Goal: Transaction & Acquisition: Obtain resource

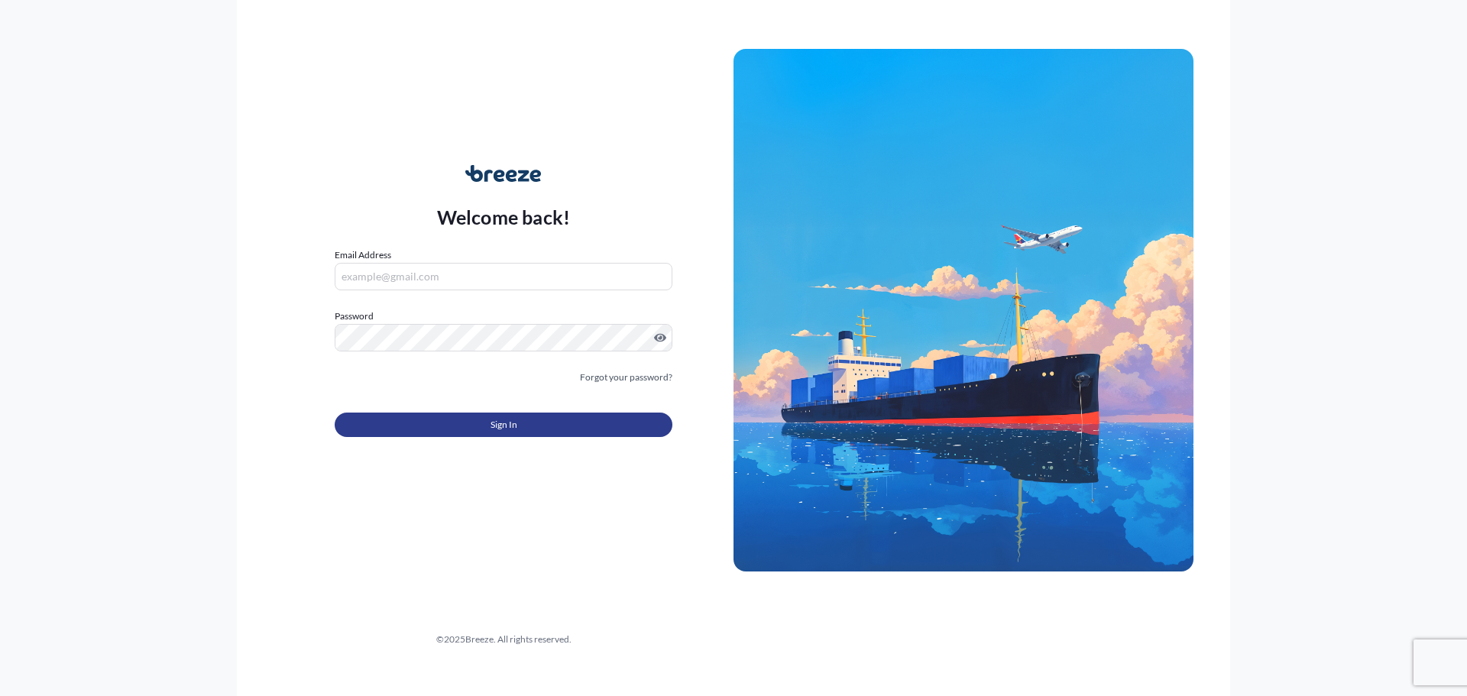
type input "[PERSON_NAME][EMAIL_ADDRESS][PERSON_NAME][DOMAIN_NAME]"
click at [484, 426] on button "Sign In" at bounding box center [504, 425] width 338 height 24
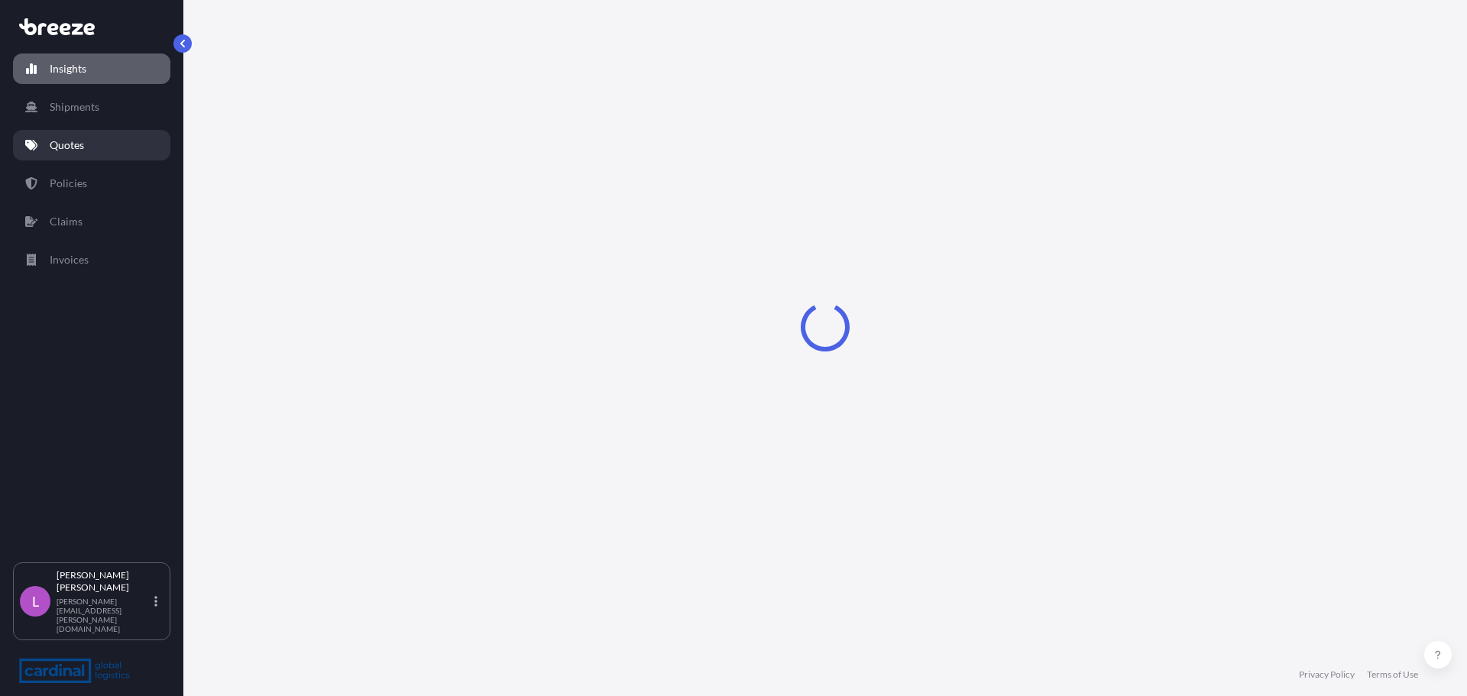
select select "2025"
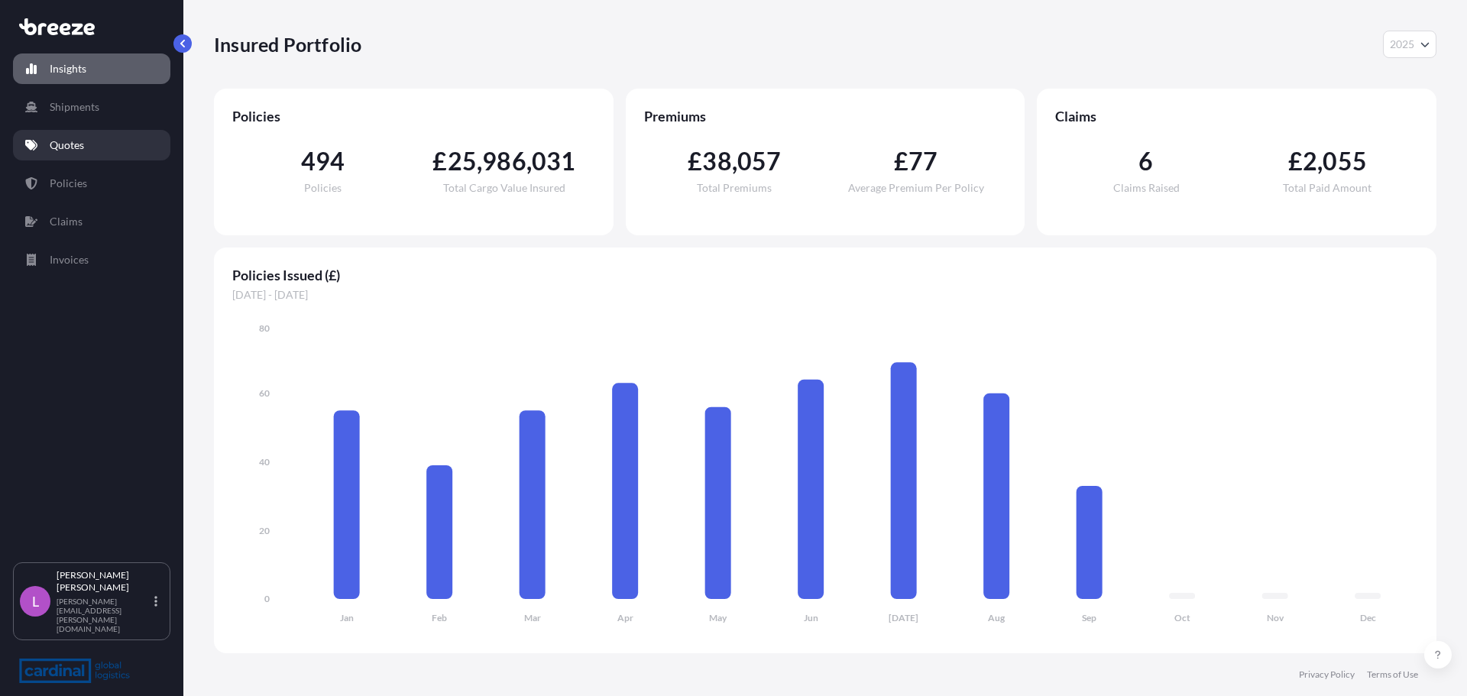
click at [56, 145] on p "Quotes" at bounding box center [67, 145] width 34 height 15
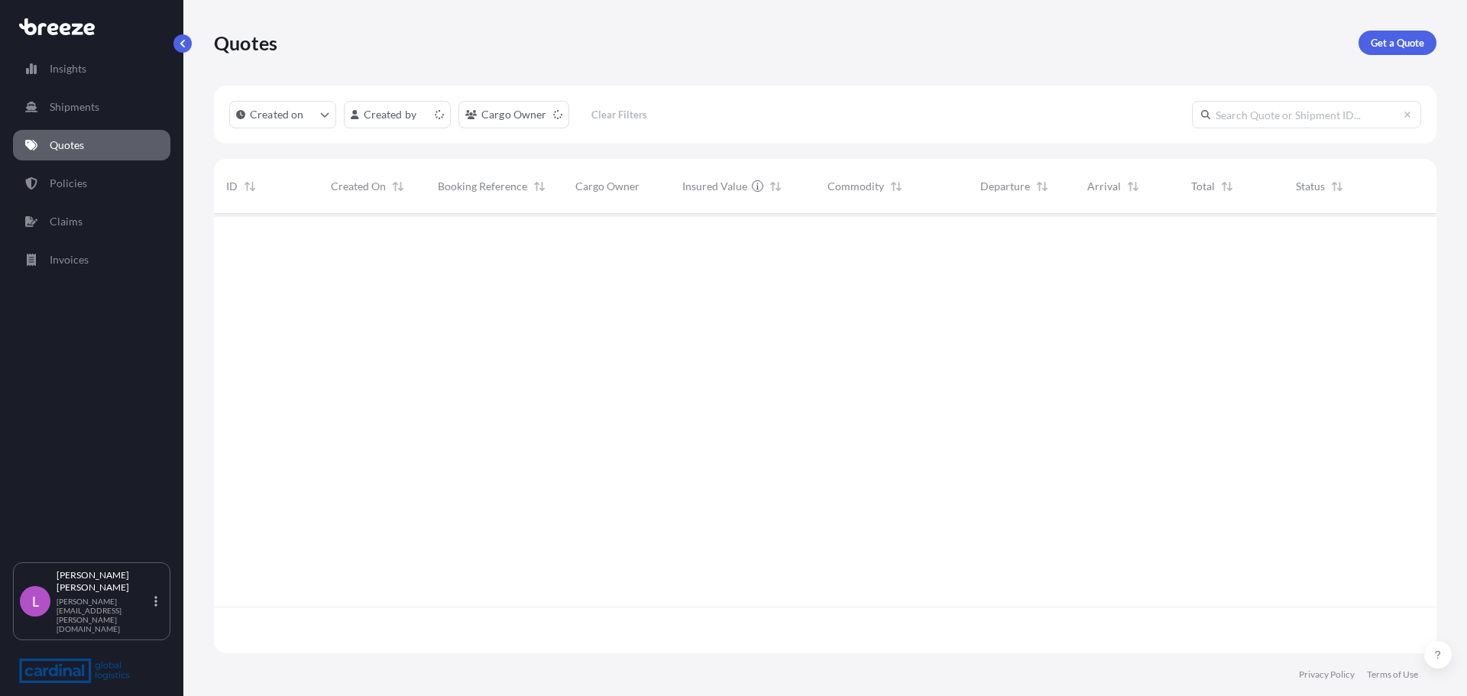
scroll to position [436, 1211]
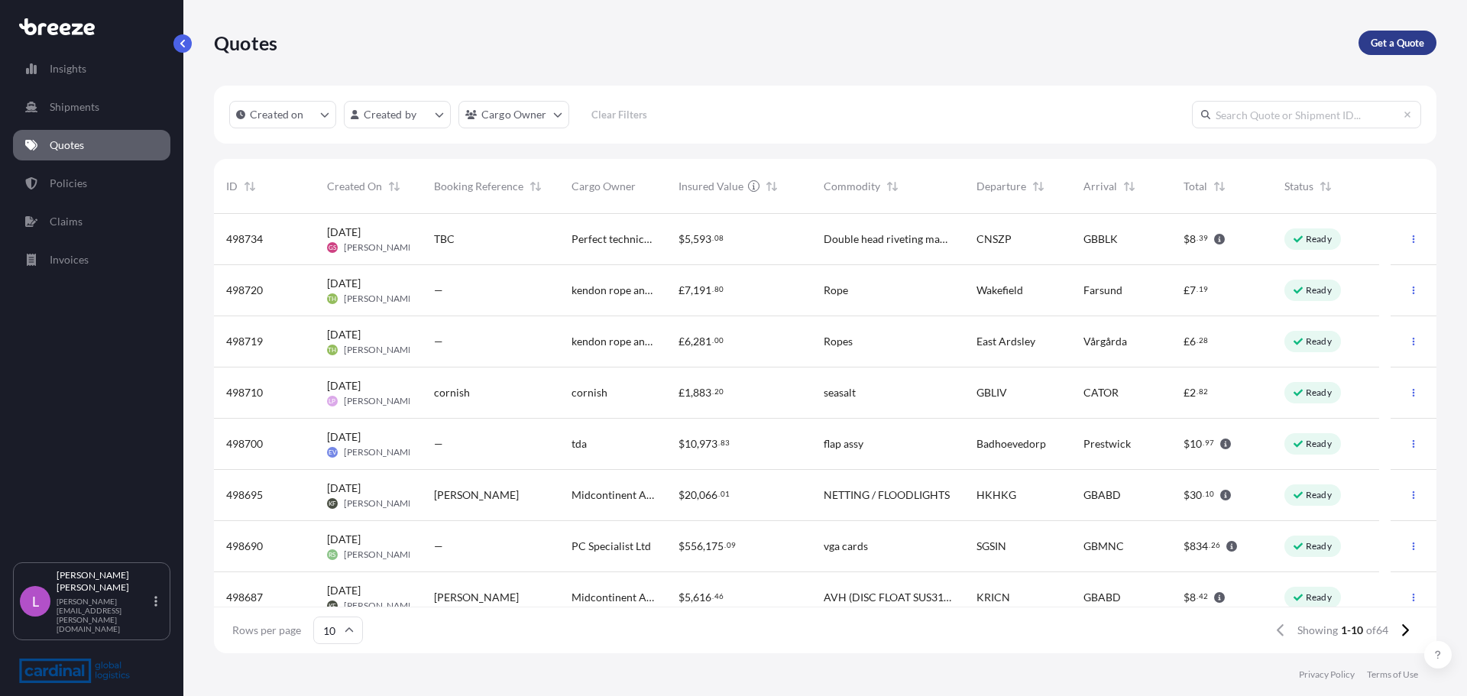
click at [1411, 40] on p "Get a Quote" at bounding box center [1397, 42] width 53 height 15
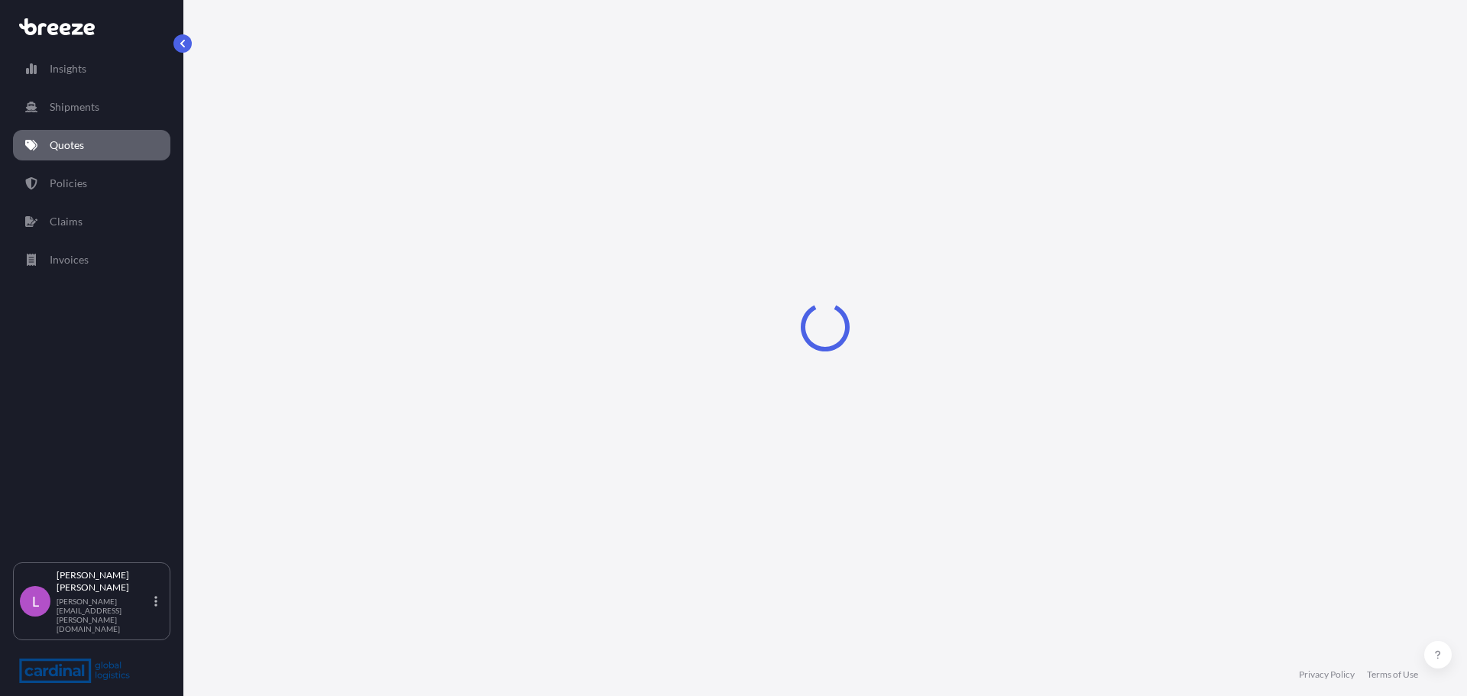
select select "Road"
select select "Sea"
select select "1"
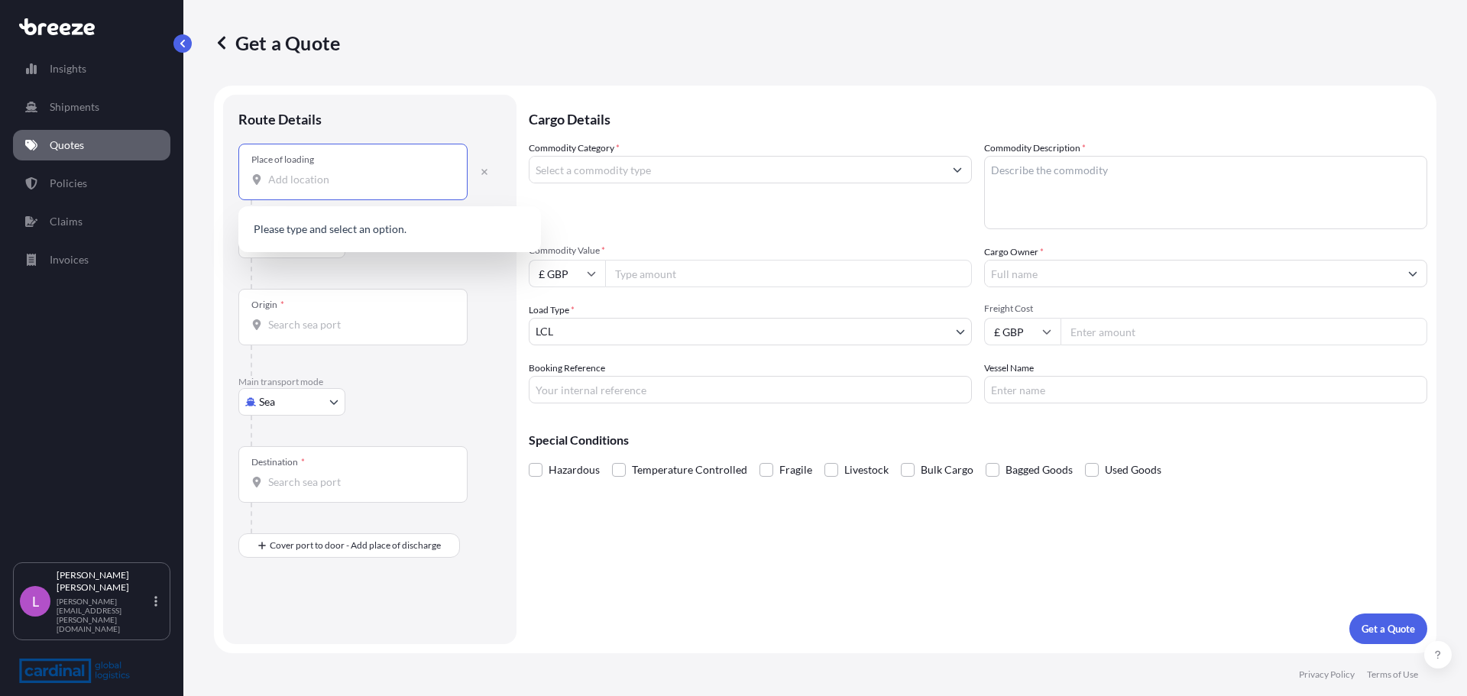
click at [309, 180] on input "Place of loading" at bounding box center [358, 179] width 180 height 15
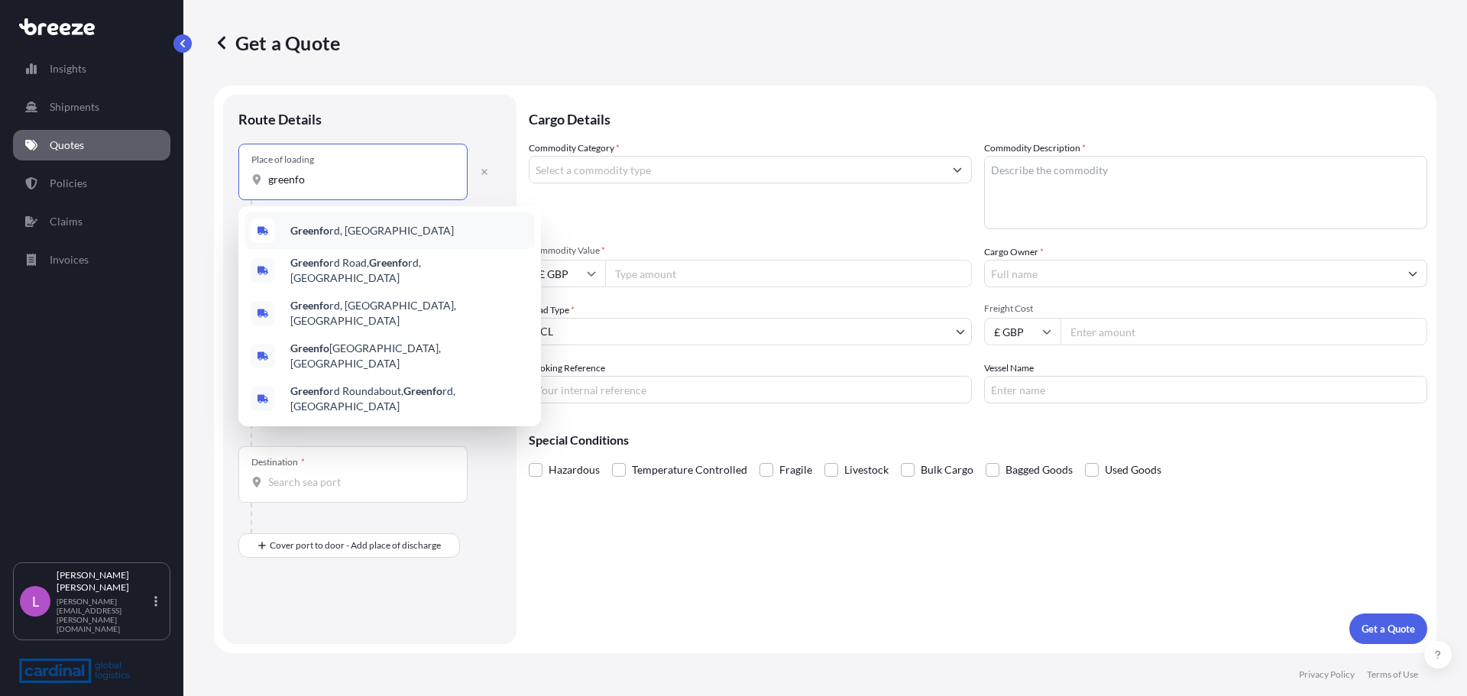
click at [325, 232] on b "Greenfo" at bounding box center [309, 230] width 39 height 13
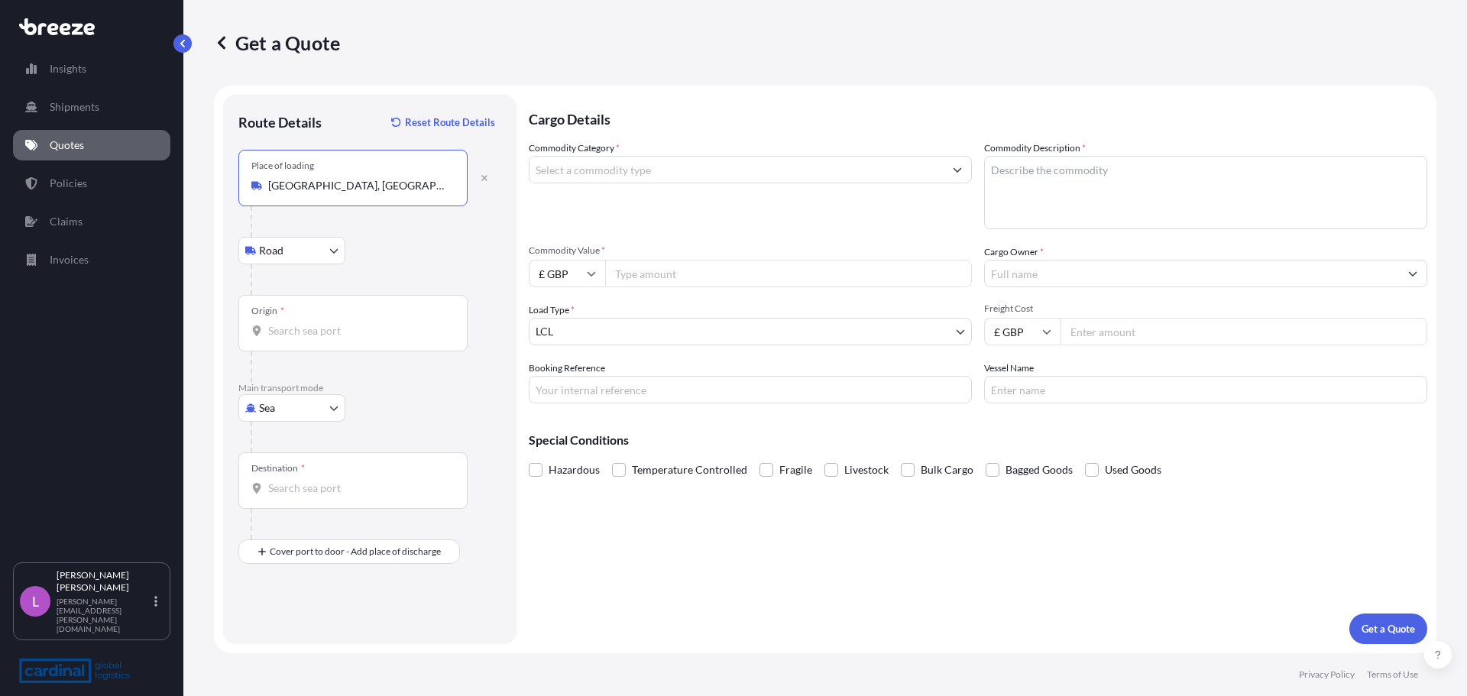
type input "[GEOGRAPHIC_DATA], [GEOGRAPHIC_DATA]"
click at [299, 328] on input "Origin *" at bounding box center [358, 330] width 180 height 15
click at [274, 333] on input "Origin * Please select an origin" at bounding box center [358, 330] width 180 height 15
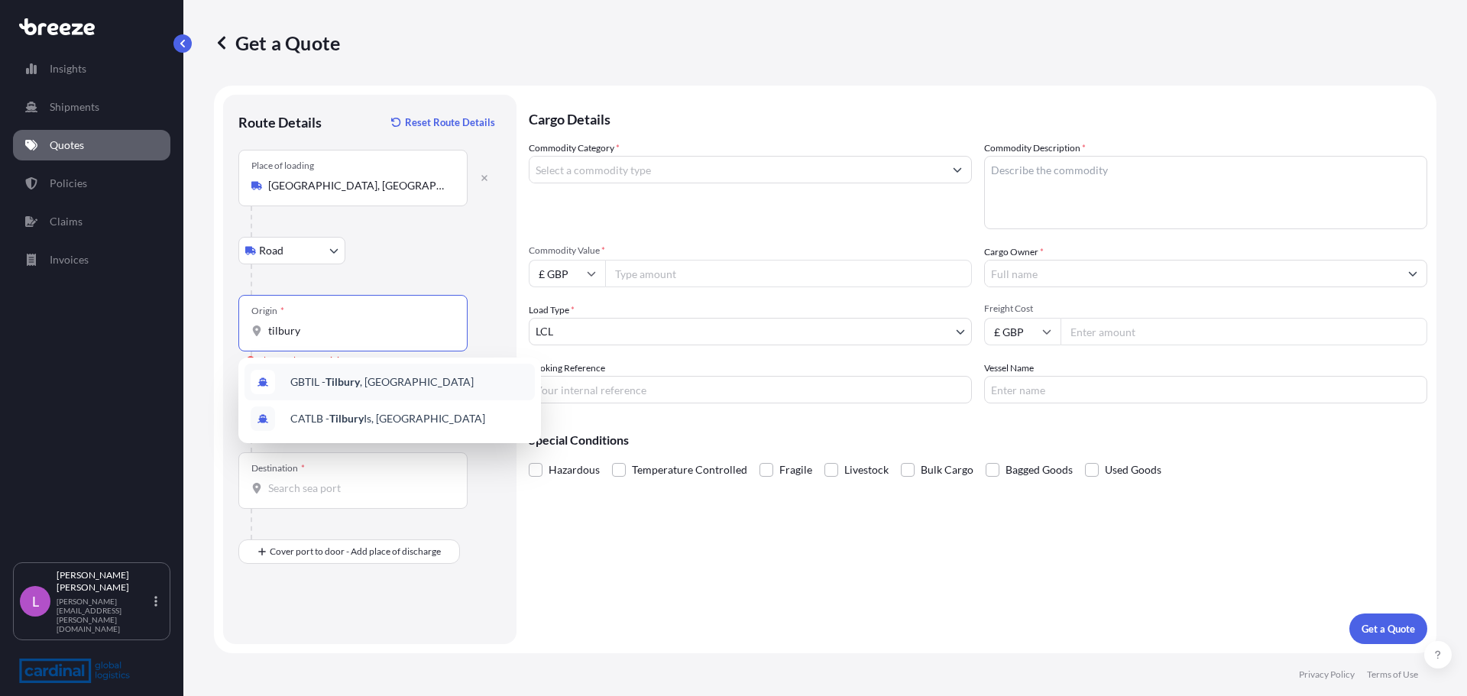
click at [344, 374] on span "GBTIL - [GEOGRAPHIC_DATA] , [GEOGRAPHIC_DATA]" at bounding box center [381, 381] width 183 height 15
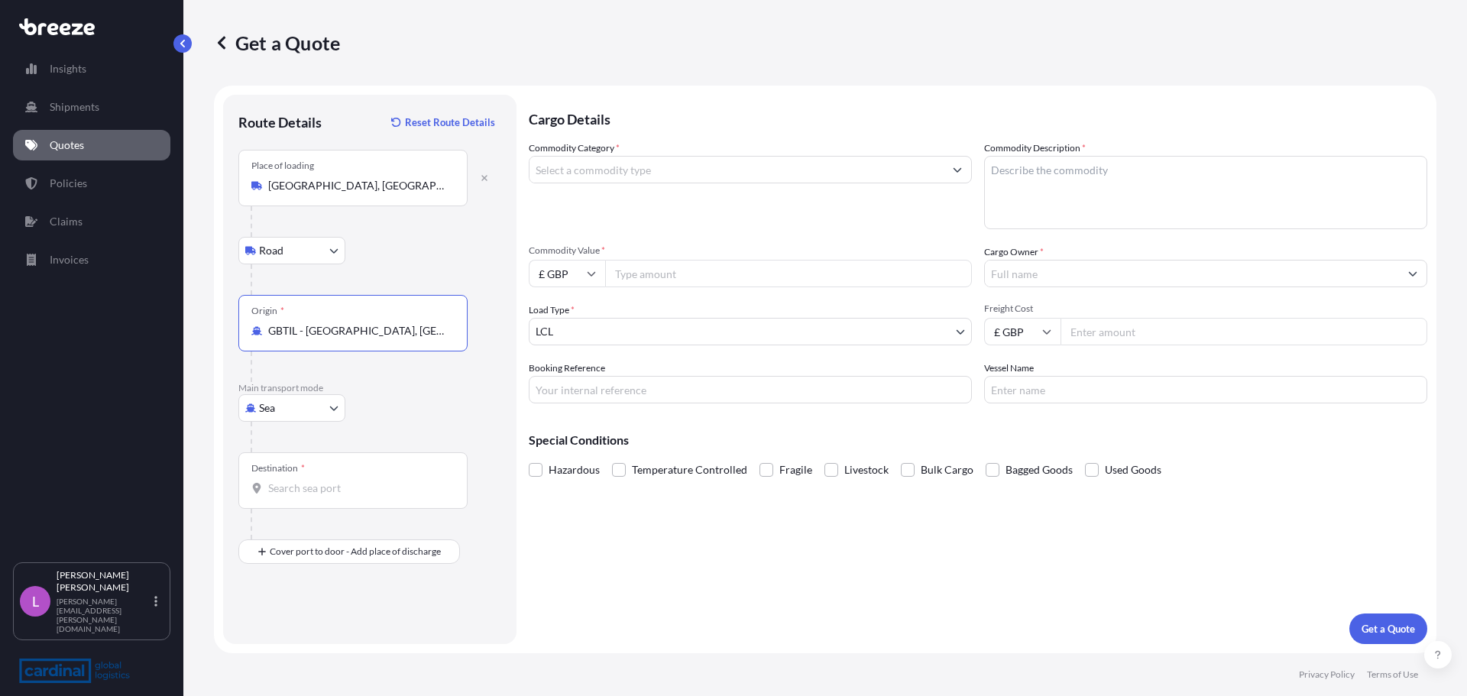
type input "GBTIL - [GEOGRAPHIC_DATA], [GEOGRAPHIC_DATA]"
click at [303, 486] on input "Destination *" at bounding box center [358, 488] width 180 height 15
click at [332, 536] on span "LRMLW - Monrovi a, [GEOGRAPHIC_DATA]" at bounding box center [392, 539] width 204 height 15
type input "LRMLW - [GEOGRAPHIC_DATA], [GEOGRAPHIC_DATA]"
click at [578, 170] on input "Commodity Category *" at bounding box center [736, 170] width 414 height 28
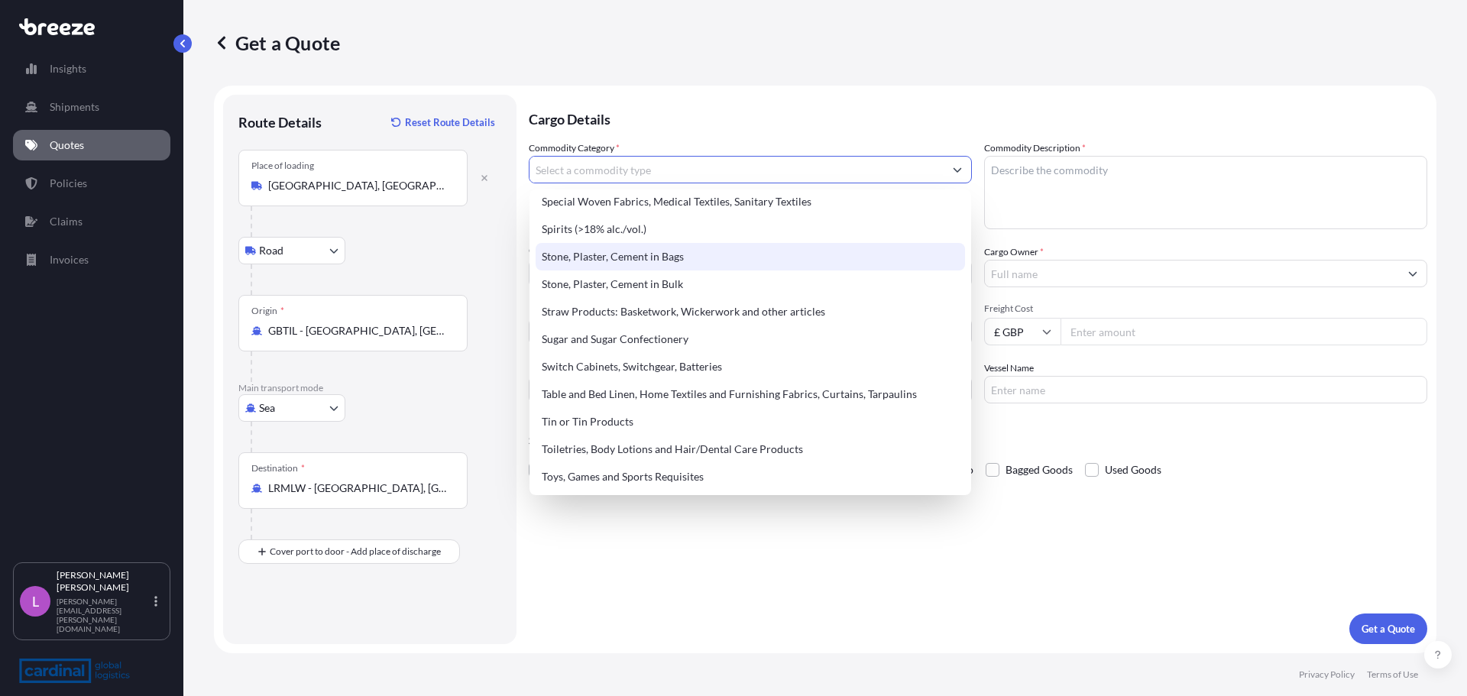
scroll to position [3209, 0]
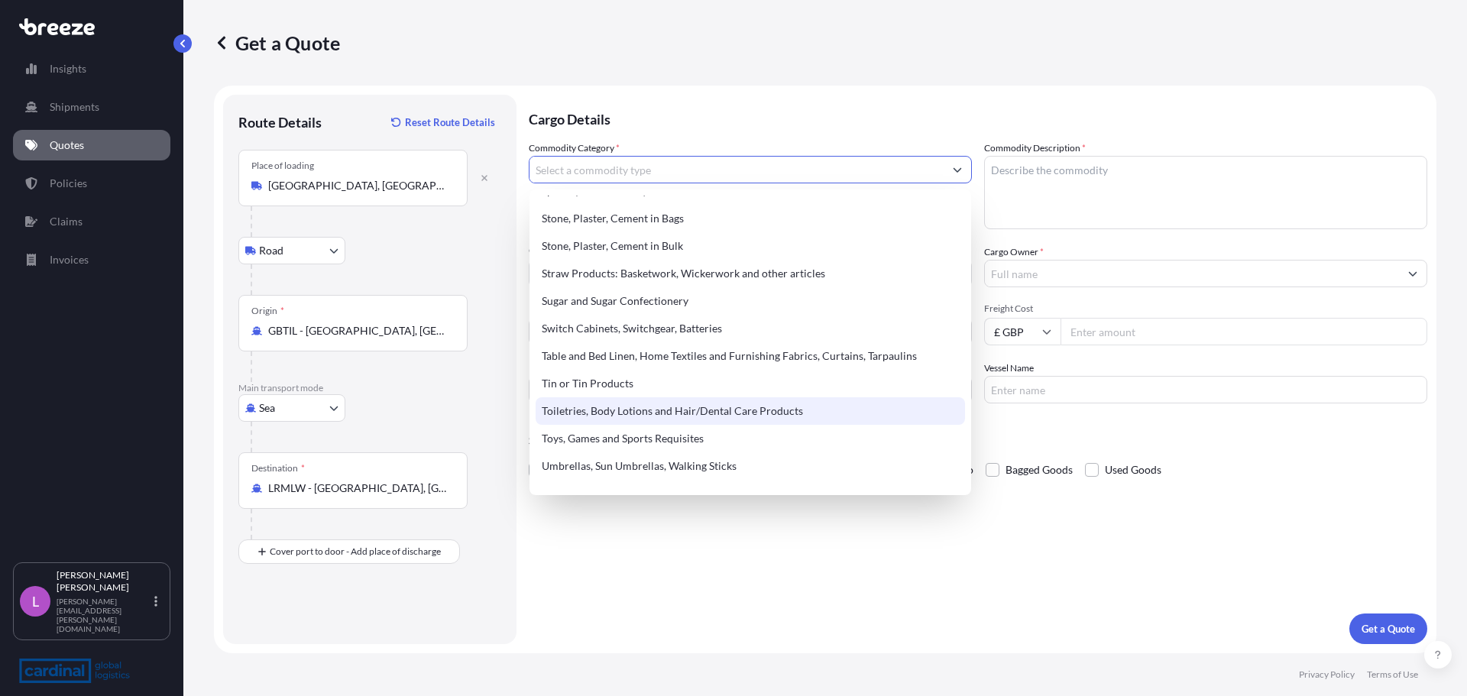
click at [732, 405] on div "Toiletries, Body Lotions and Hair/Dental Care Products" at bounding box center [750, 411] width 429 height 28
type input "Toiletries, Body Lotions and Hair/Dental Care Products"
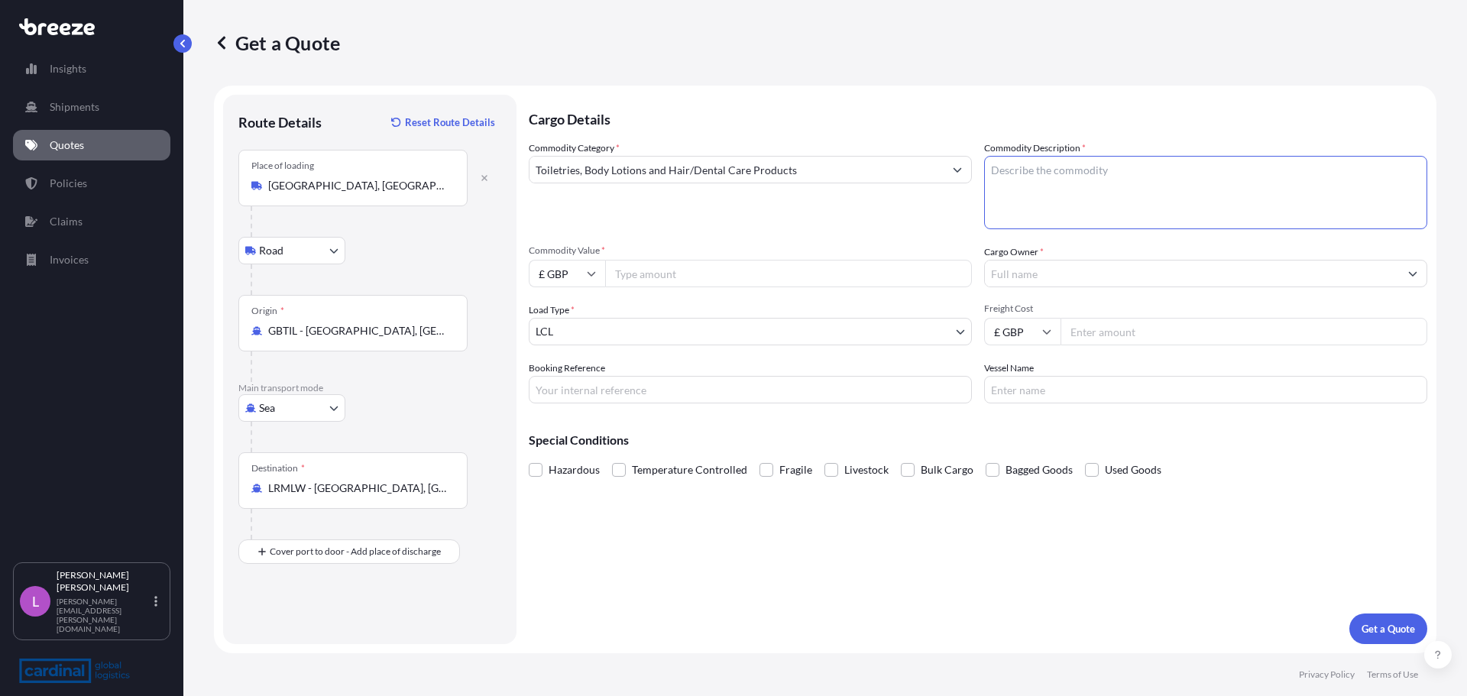
click at [1015, 169] on textarea "Commodity Description *" at bounding box center [1205, 192] width 443 height 73
type textarea "Hand Cleaner"
click at [968, 608] on div "Cargo Details Commodity Category * Toiletries, Body Lotions and Hair/Dental Car…" at bounding box center [978, 369] width 898 height 549
click at [653, 270] on input "Commodity Value *" at bounding box center [788, 274] width 367 height 28
click at [569, 270] on input "£ GBP" at bounding box center [567, 274] width 76 height 28
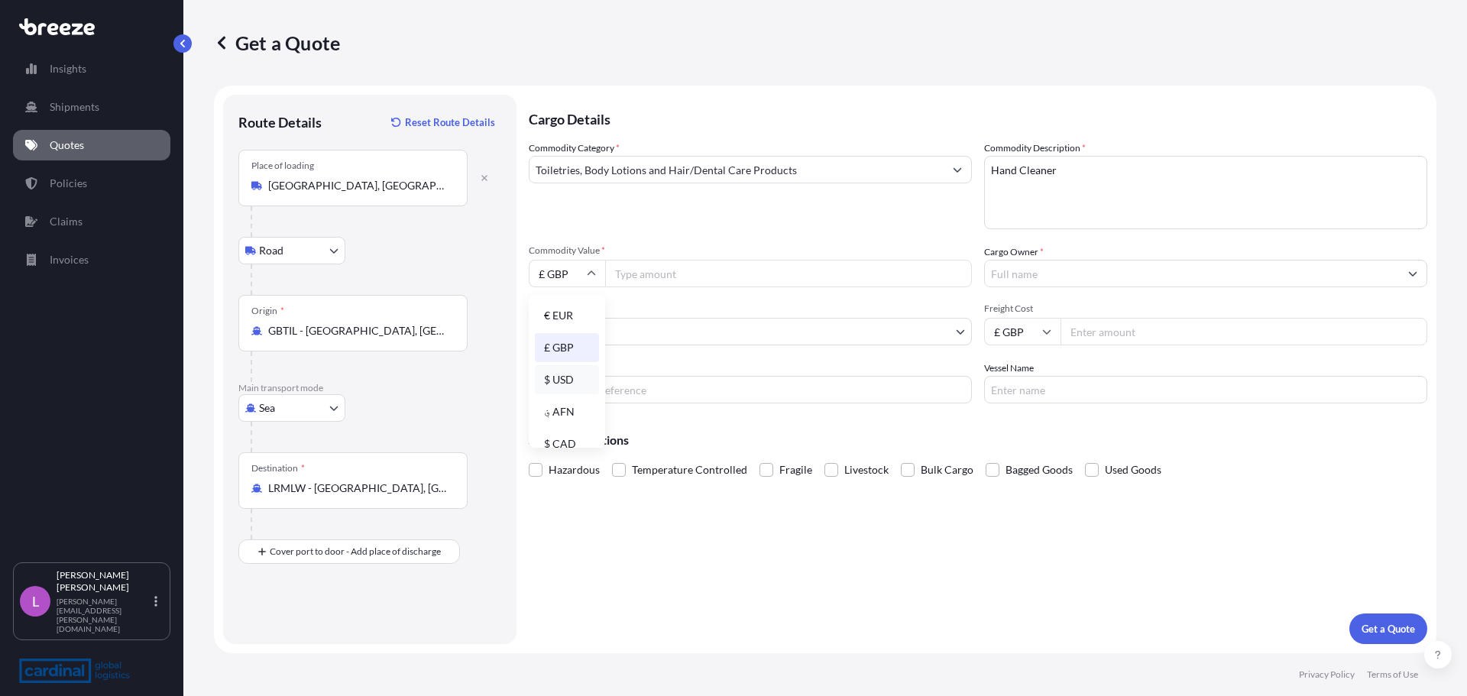
click at [566, 375] on div "$ USD" at bounding box center [567, 379] width 64 height 29
type input "$ USD"
click at [657, 272] on input "Commodity Value *" at bounding box center [788, 274] width 367 height 28
type input "6875.00"
click at [1122, 332] on input "Freight Cost" at bounding box center [1243, 332] width 367 height 28
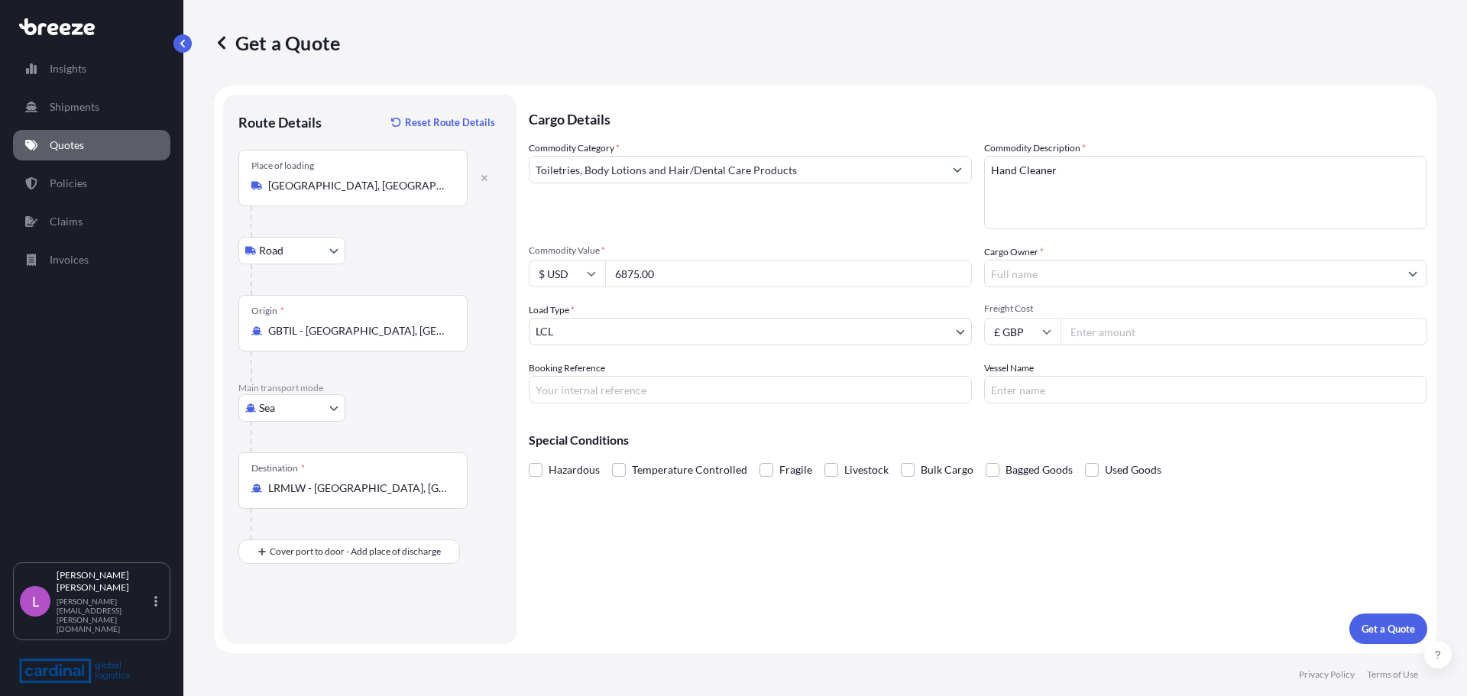
click at [1014, 335] on input "£ GBP" at bounding box center [1022, 332] width 76 height 28
click at [1018, 436] on div "$ USD" at bounding box center [1022, 437] width 64 height 29
type input "$ USD"
click at [1099, 328] on input "Freight Cost" at bounding box center [1243, 332] width 367 height 28
type input "2500.00"
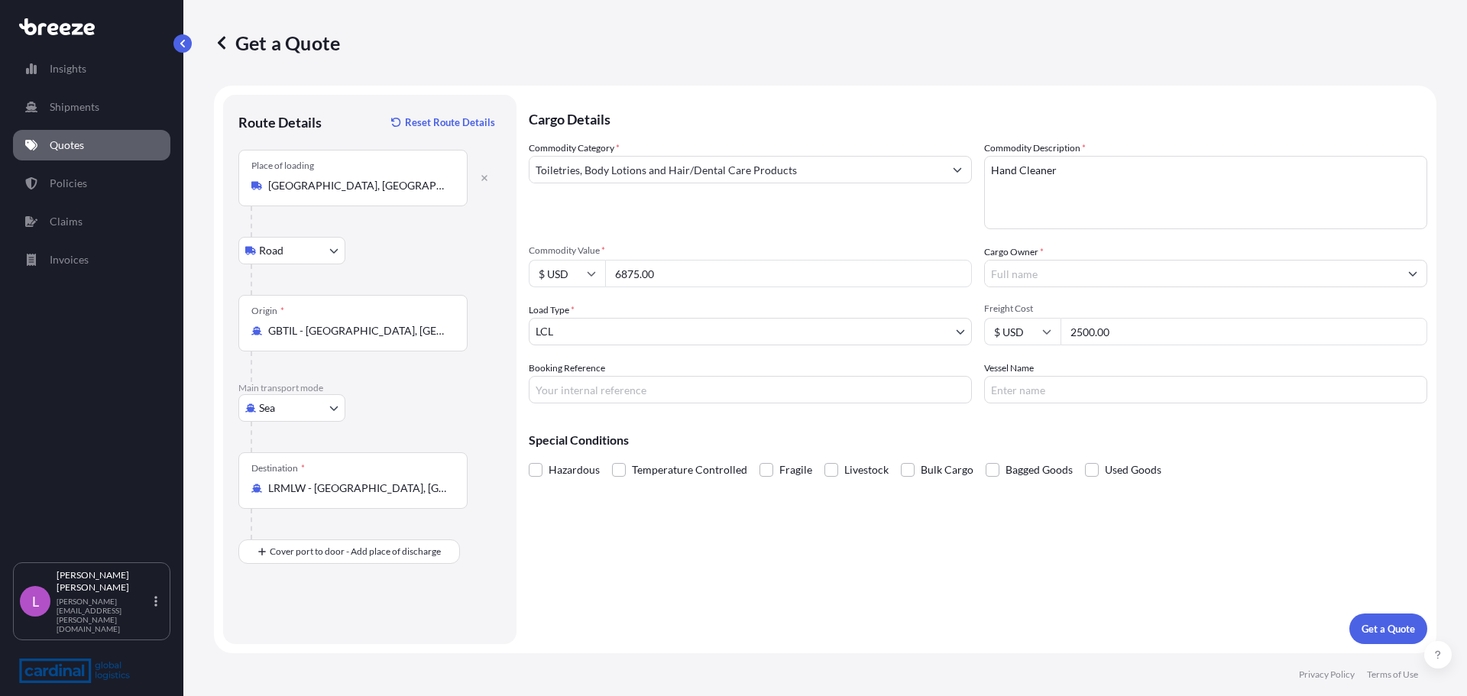
click at [1059, 280] on input "Cargo Owner *" at bounding box center [1192, 274] width 414 height 28
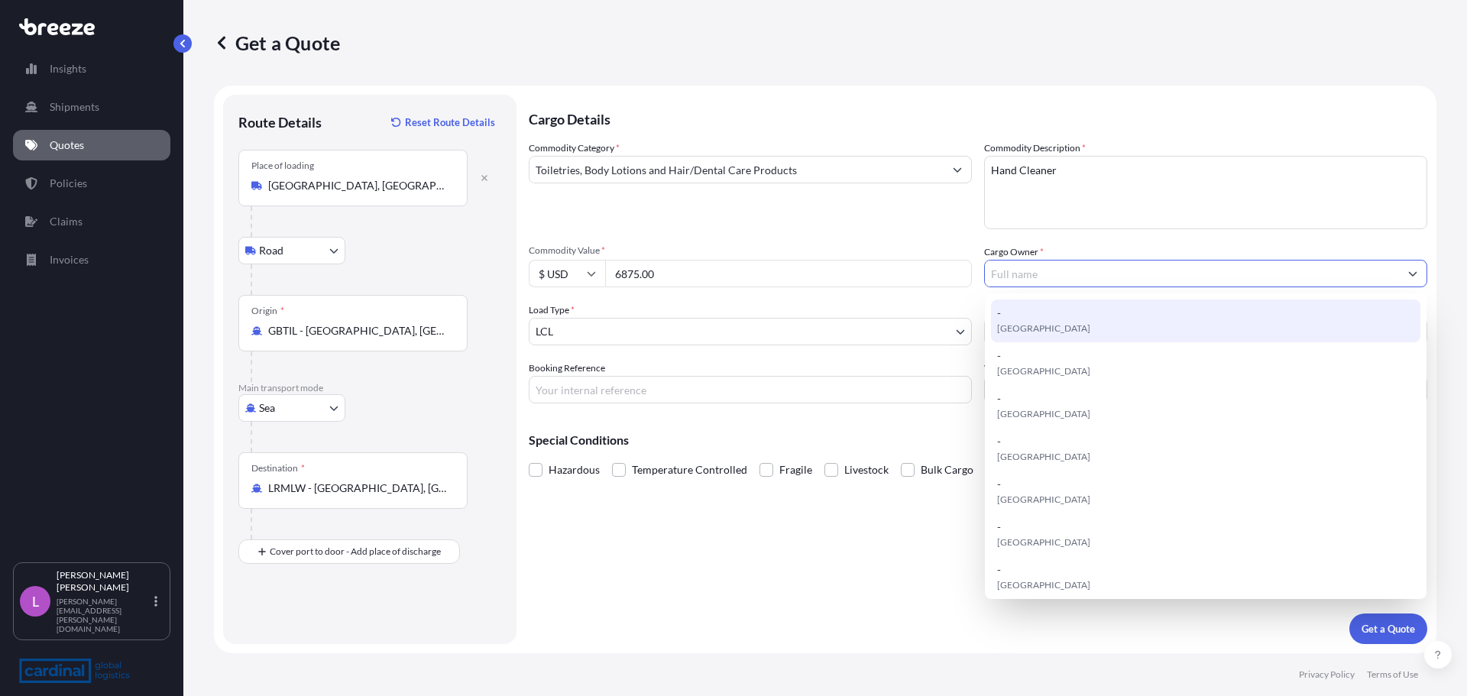
click at [1035, 325] on span "[GEOGRAPHIC_DATA]" at bounding box center [1043, 328] width 93 height 15
type input "-"
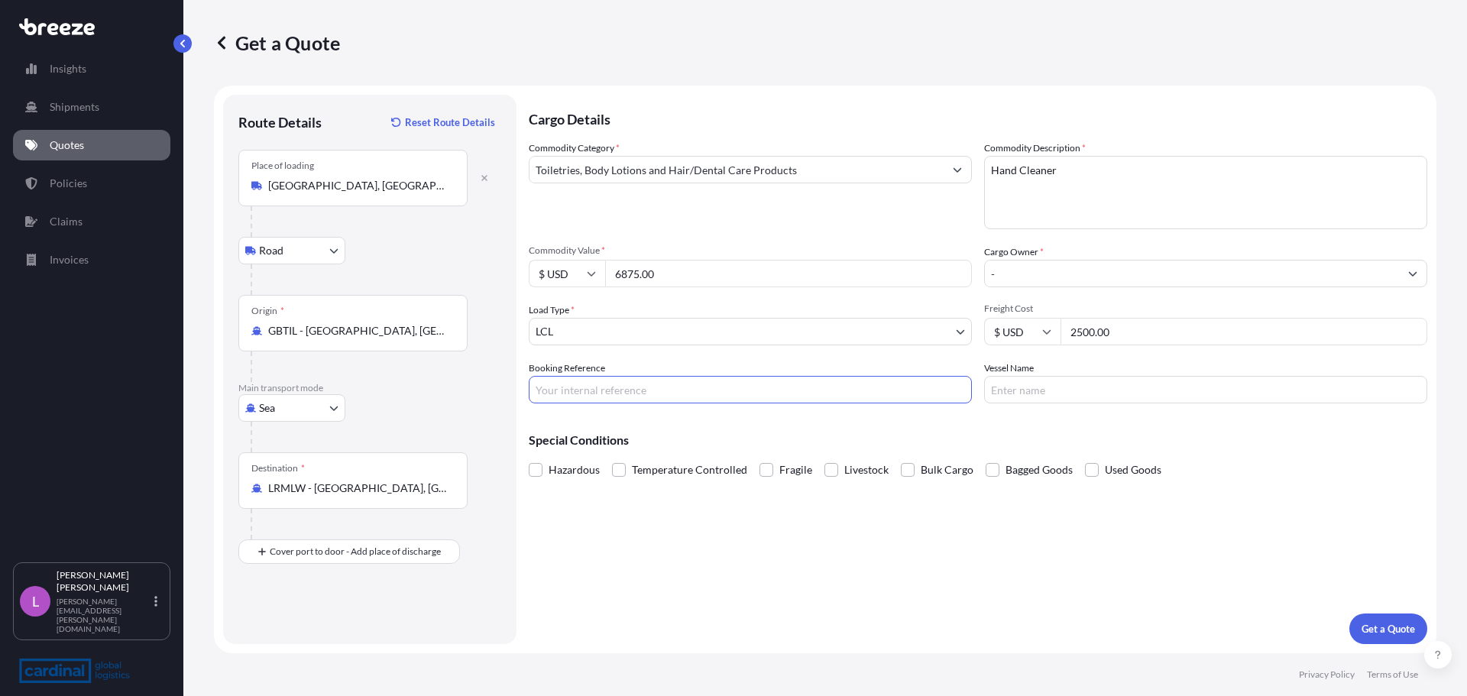
click at [572, 393] on input "Booking Reference" at bounding box center [750, 390] width 443 height 28
type input "3CEA5090006"
click at [1055, 396] on input "Vessel Name" at bounding box center [1205, 390] width 443 height 28
type input "Pulpca"
click at [1381, 625] on p "Get a Quote" at bounding box center [1387, 628] width 53 height 15
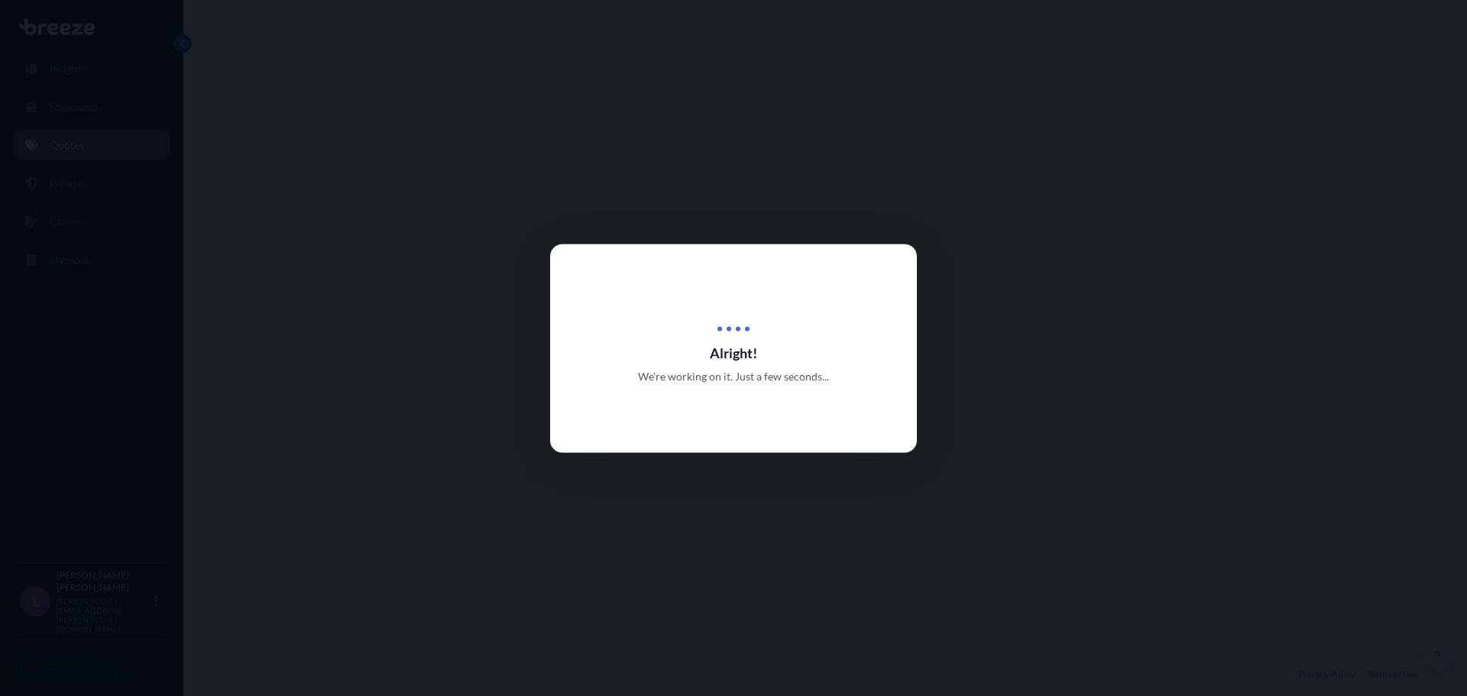
select select "Road"
select select "Sea"
select select "1"
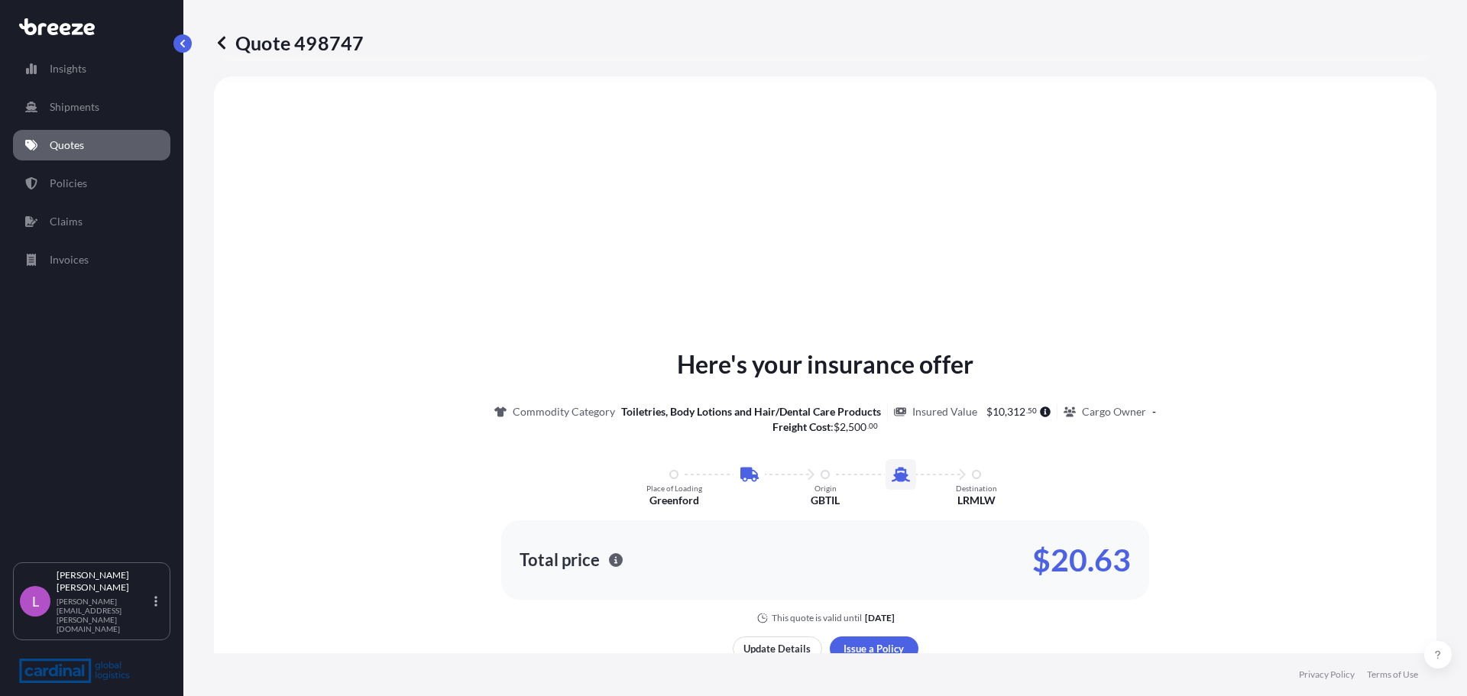
scroll to position [674, 0]
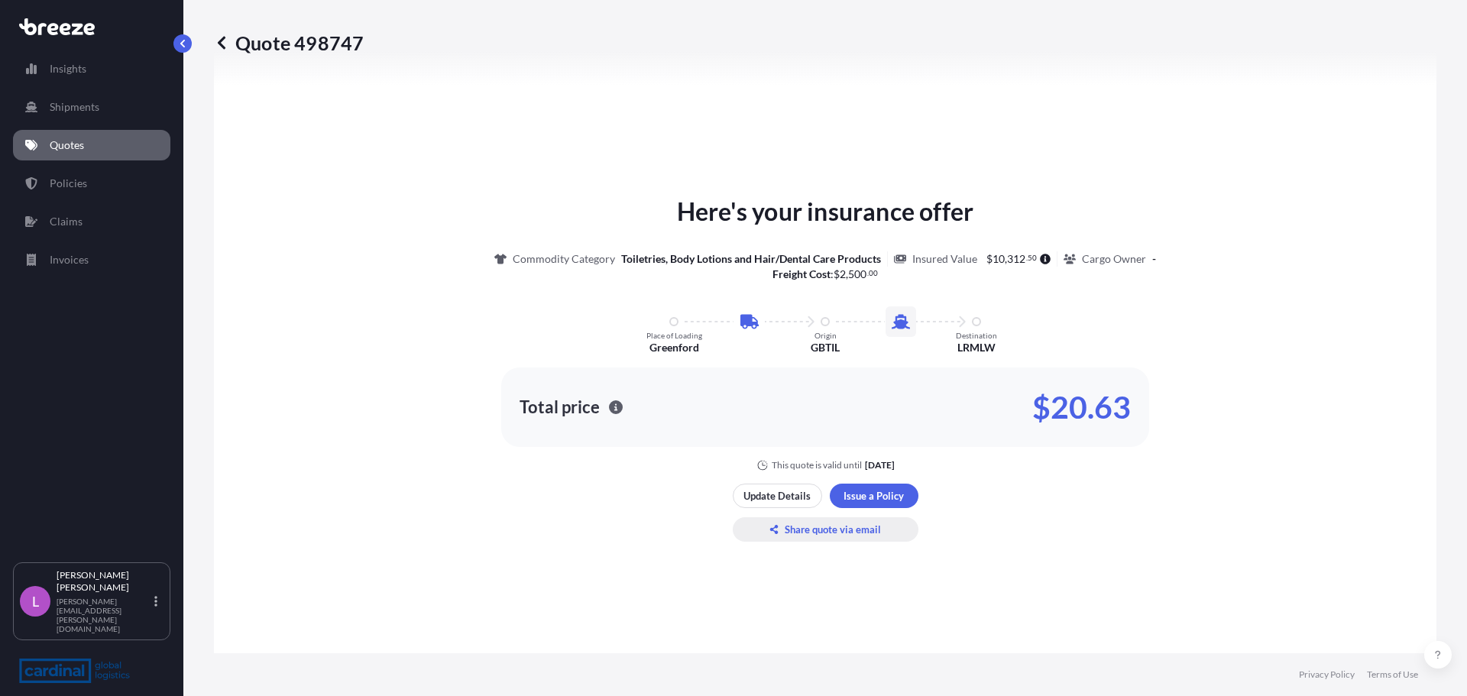
click at [823, 531] on p "Share quote via email" at bounding box center [833, 529] width 96 height 15
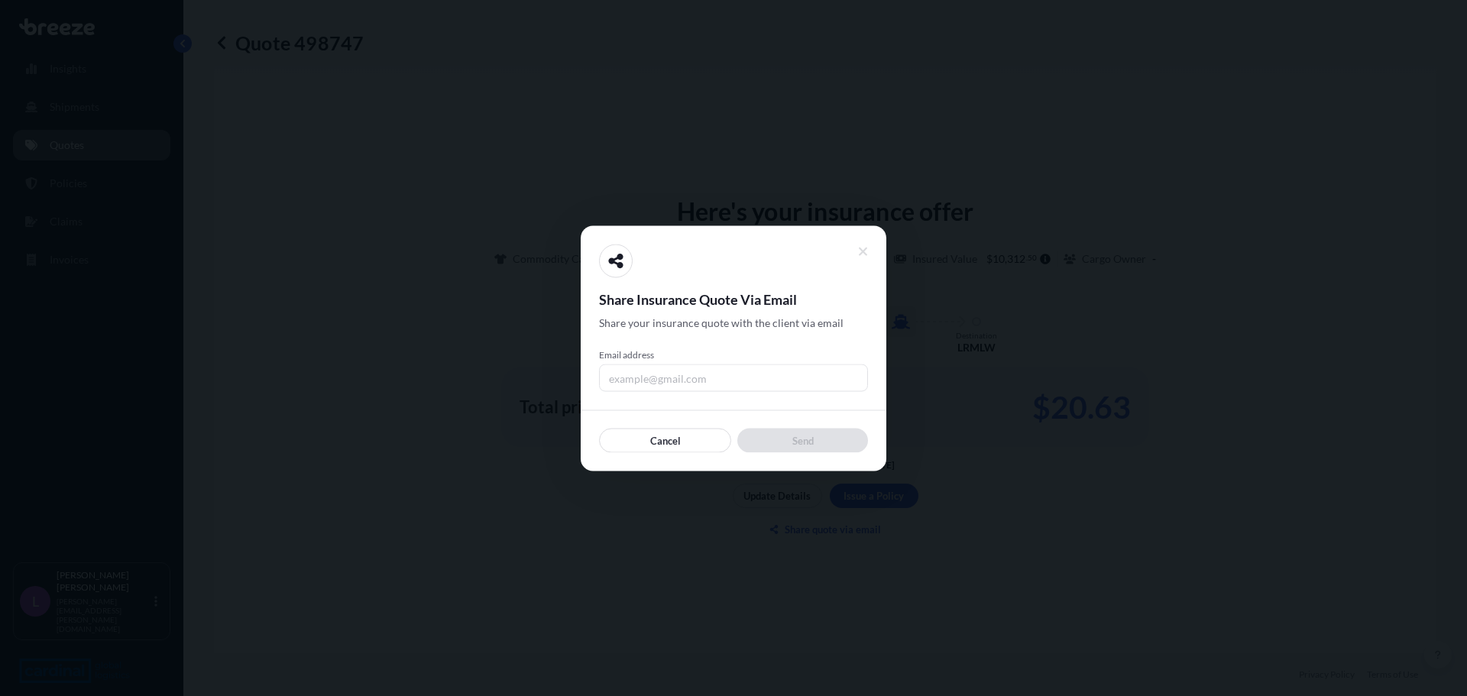
click at [643, 376] on input "Email address" at bounding box center [733, 378] width 269 height 28
type input "[PERSON_NAME][EMAIL_ADDRESS][PERSON_NAME][DOMAIN_NAME]"
